Goal: Information Seeking & Learning: Find specific fact

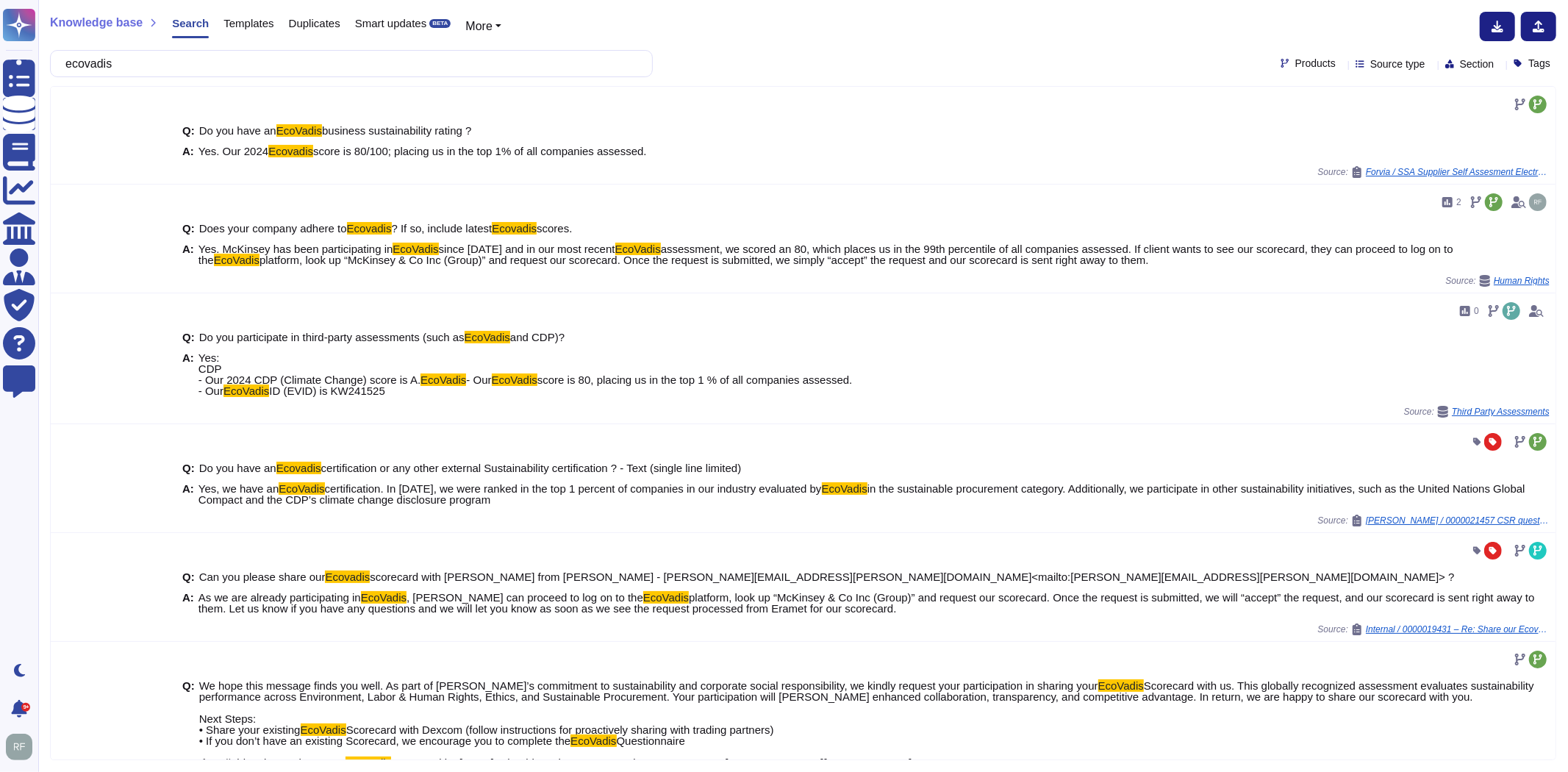
scroll to position [204, 0]
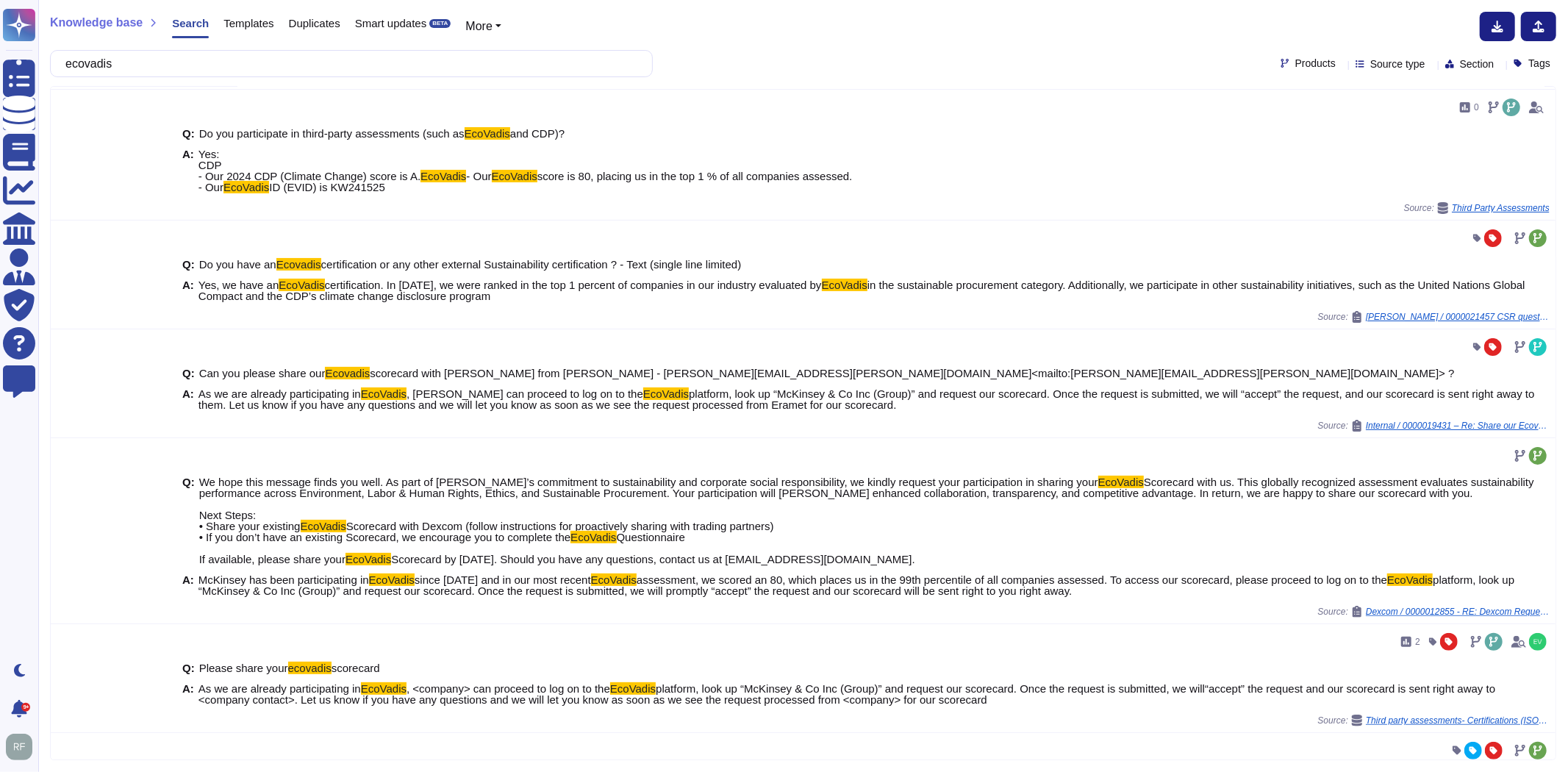
click at [154, 72] on input "ecovadis" at bounding box center [347, 63] width 579 height 25
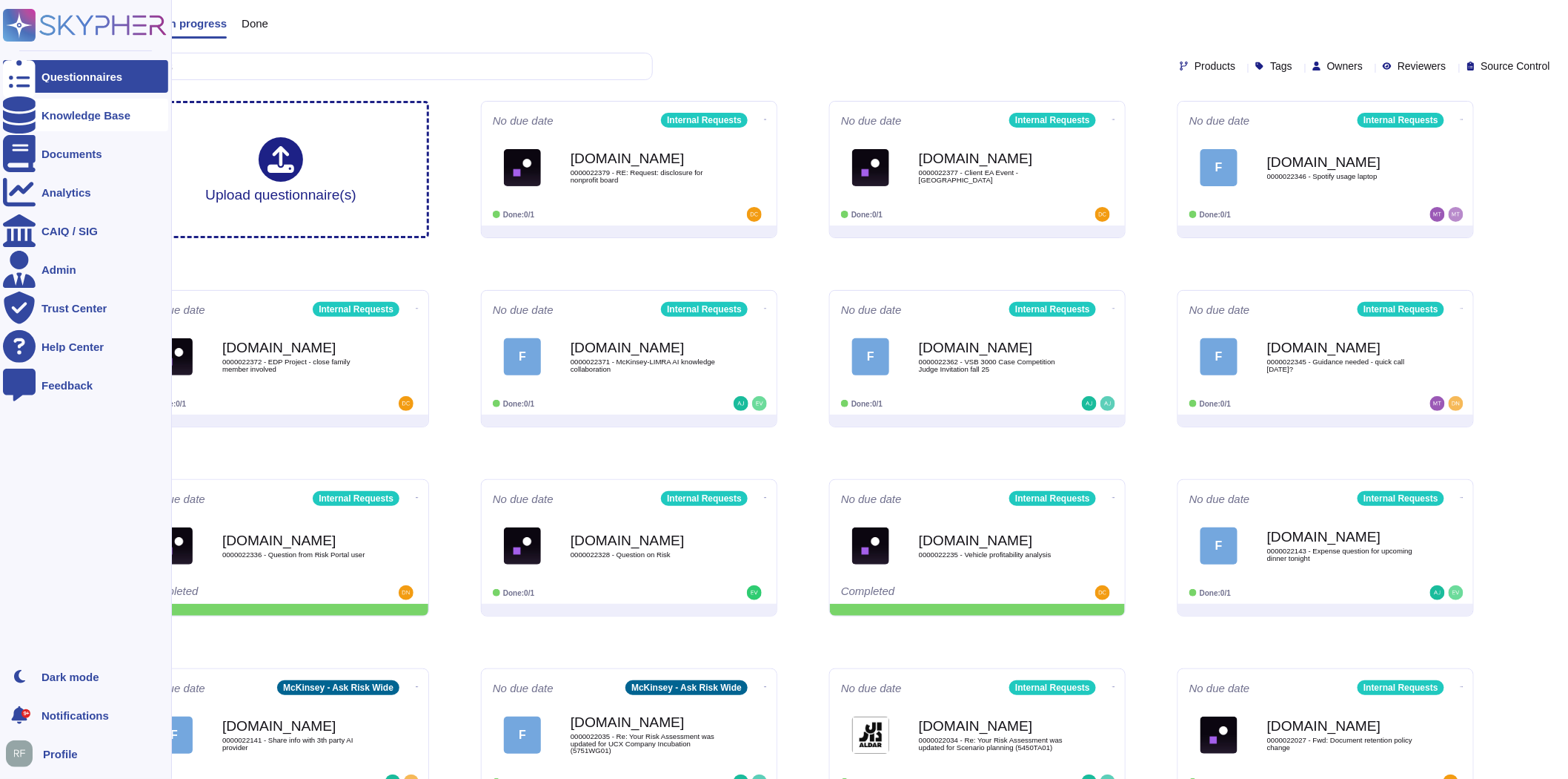
drag, startPoint x: 69, startPoint y: 112, endPoint x: 82, endPoint y: 112, distance: 13.0
click at [69, 112] on div "Knowledge Base" at bounding box center [85, 115] width 89 height 11
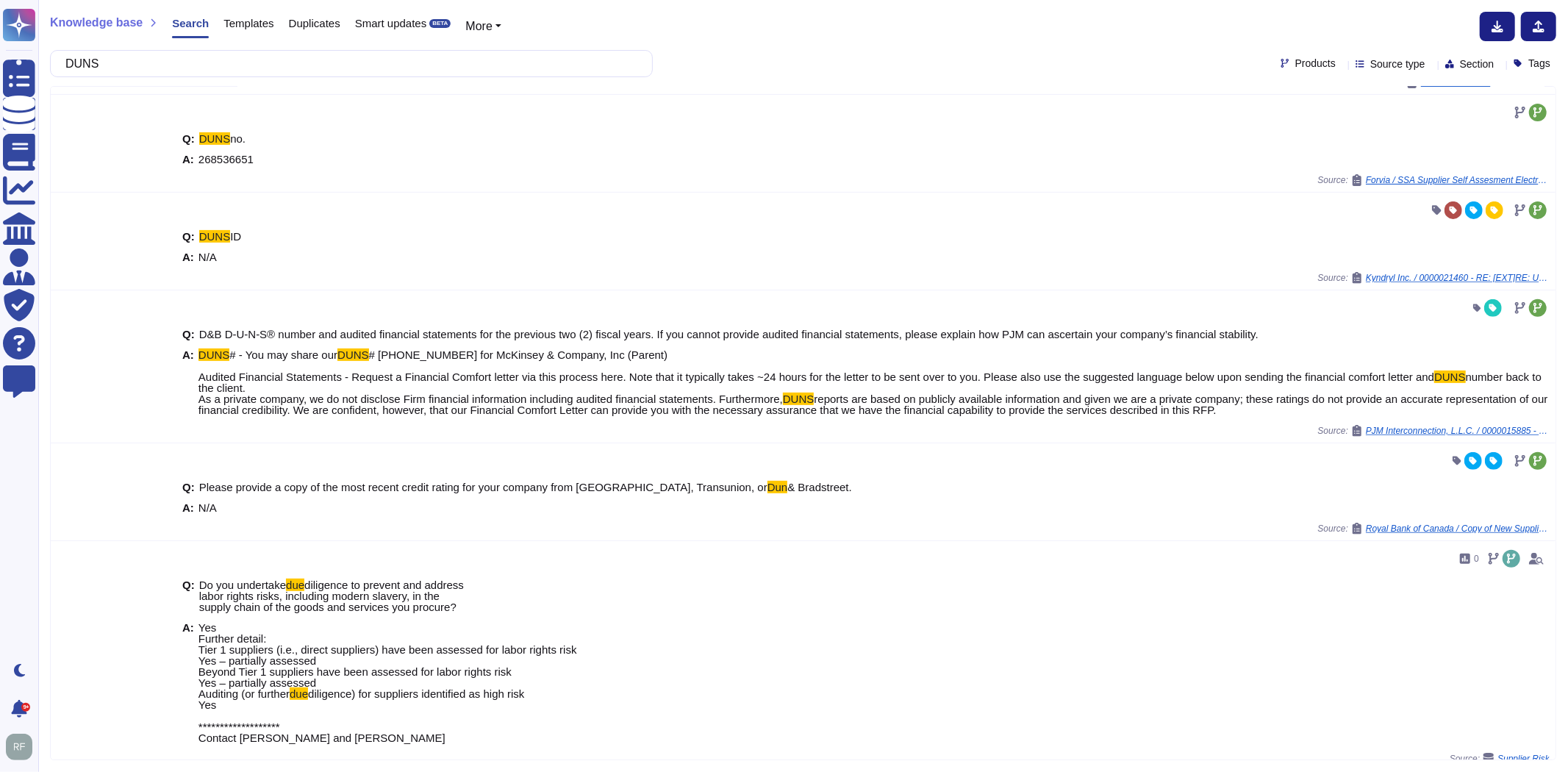
scroll to position [408, 0]
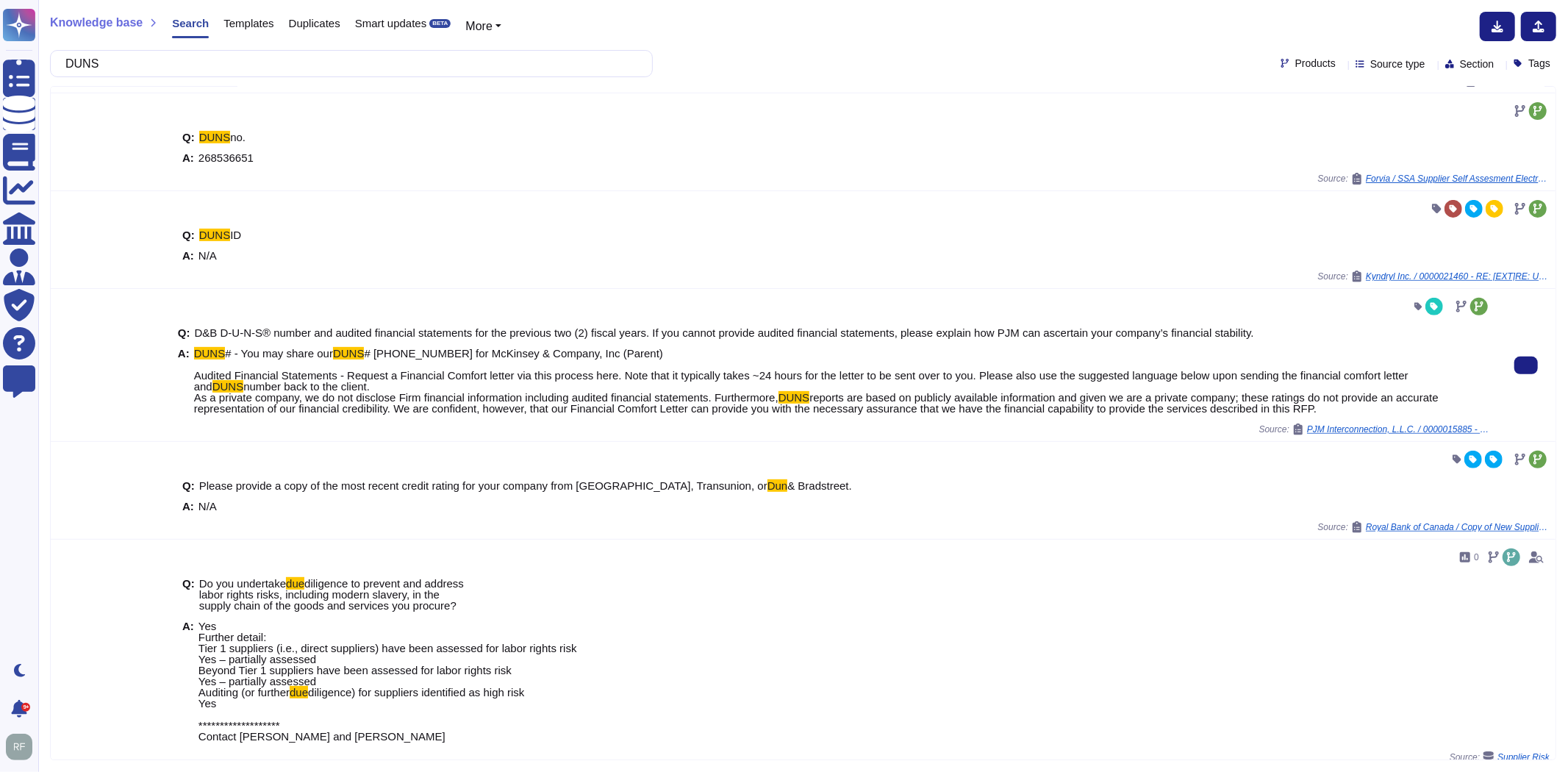
type input "DUNS"
drag, startPoint x: 193, startPoint y: 430, endPoint x: 1341, endPoint y: 442, distance: 1148.1
click at [1341, 414] on span "DUNS # - You may share our DUNS # [PHONE_NUMBER] for McKinsey & Company, Inc (P…" at bounding box center [842, 381] width 1297 height 66
copy span "As a private company, we do not disclose Firm financial information including a…"
